Goal: Check status: Check status

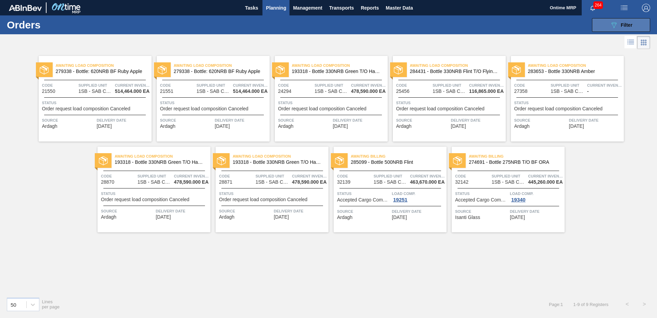
click at [610, 23] on button "089F7B8B-B2A5-4AFE-B5C0-19BA573D28AC Filter" at bounding box center [621, 25] width 58 height 14
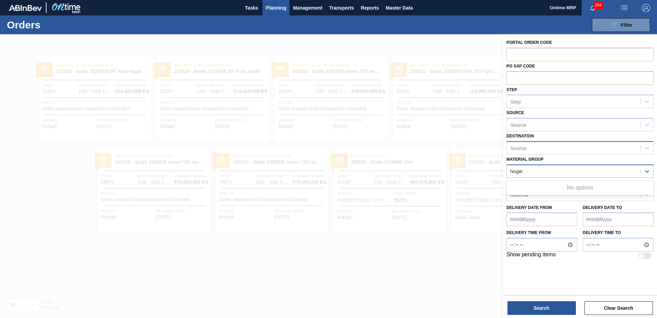
type Group "hogw"
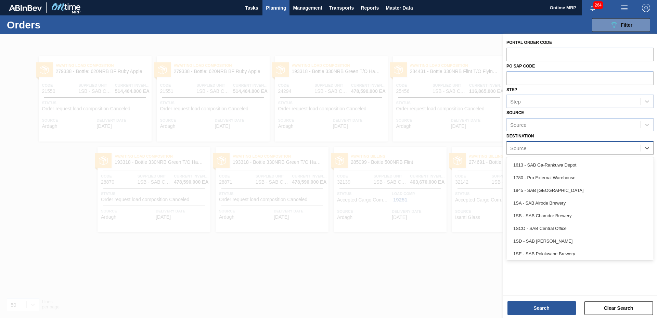
click at [550, 147] on div "Source" at bounding box center [574, 148] width 134 height 10
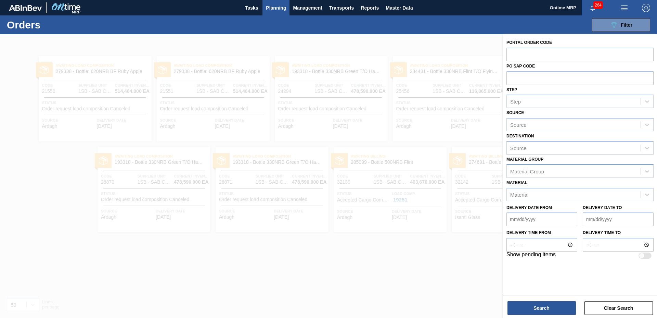
click at [546, 134] on div "Destination Source" at bounding box center [580, 142] width 147 height 23
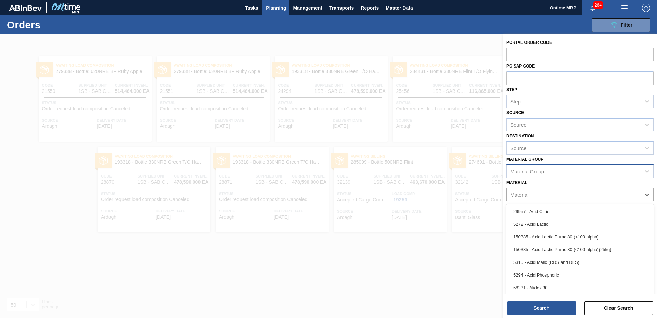
click at [548, 191] on div "Material" at bounding box center [574, 194] width 134 height 10
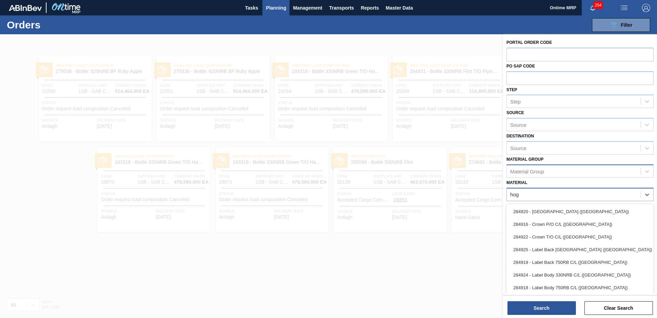
type input "hogw"
click at [558, 223] on div "284916 - Crown P/O C/L ([GEOGRAPHIC_DATA])" at bounding box center [580, 224] width 147 height 13
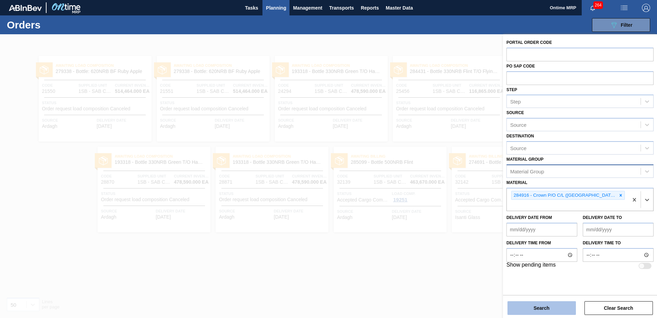
drag, startPoint x: 551, startPoint y: 307, endPoint x: 543, endPoint y: 304, distance: 8.7
click at [550, 308] on button "Search" at bounding box center [542, 308] width 68 height 14
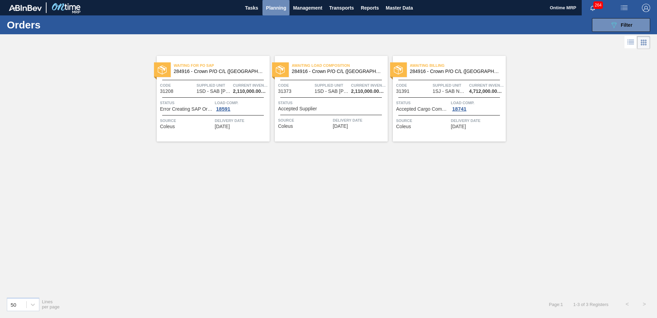
click at [274, 8] on span "Planning" at bounding box center [276, 8] width 20 height 8
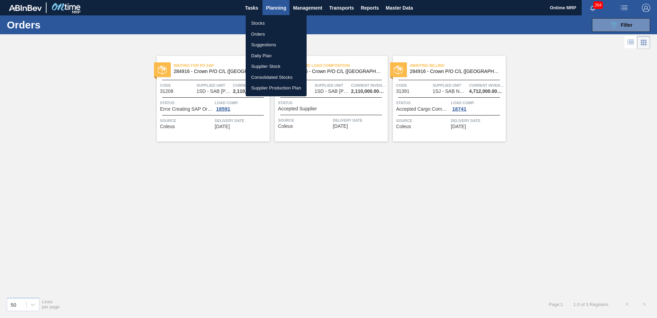
click at [268, 25] on li "Stocks" at bounding box center [276, 23] width 61 height 11
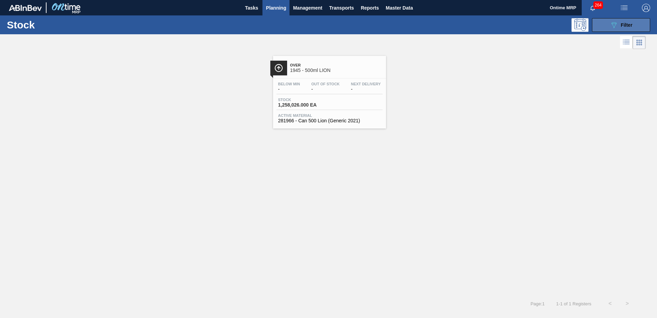
click at [621, 27] on span "Filter" at bounding box center [627, 24] width 12 height 5
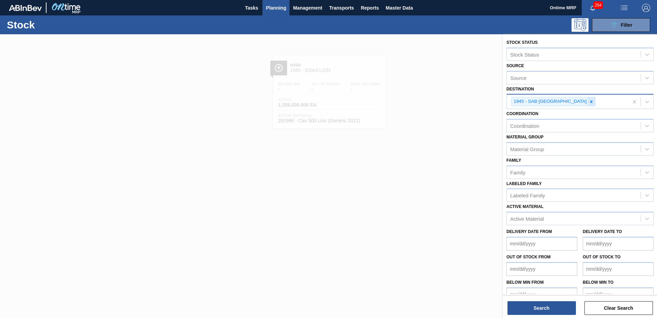
drag, startPoint x: 570, startPoint y: 99, endPoint x: 570, endPoint y: 151, distance: 51.4
click at [589, 100] on icon at bounding box center [591, 101] width 5 height 5
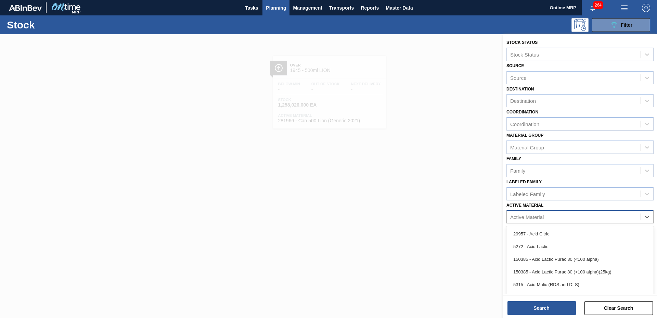
click at [546, 218] on div "Active Material" at bounding box center [574, 217] width 134 height 10
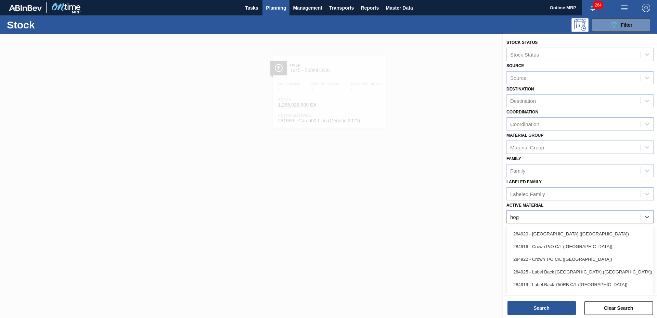
type Material "hogw"
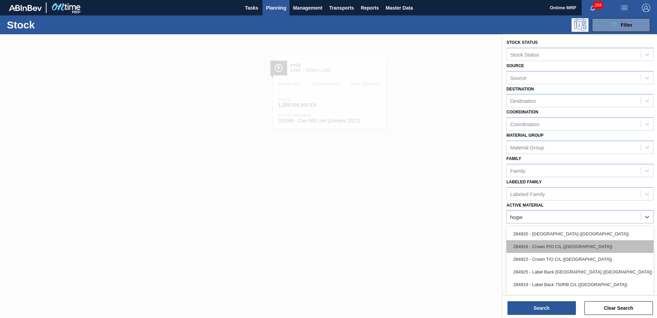
click at [564, 242] on div "284916 - Crown P/O C/L ([GEOGRAPHIC_DATA])" at bounding box center [580, 246] width 147 height 13
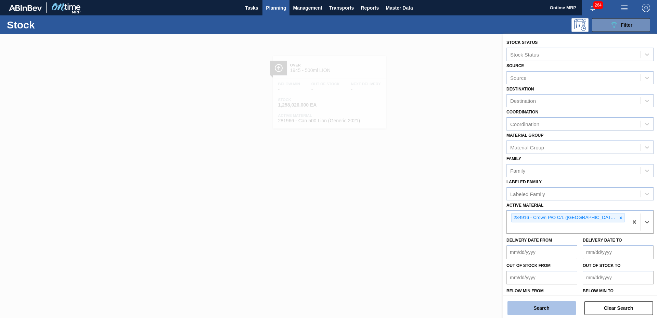
click at [560, 307] on button "Search" at bounding box center [542, 308] width 68 height 14
